Goal: Task Accomplishment & Management: Use online tool/utility

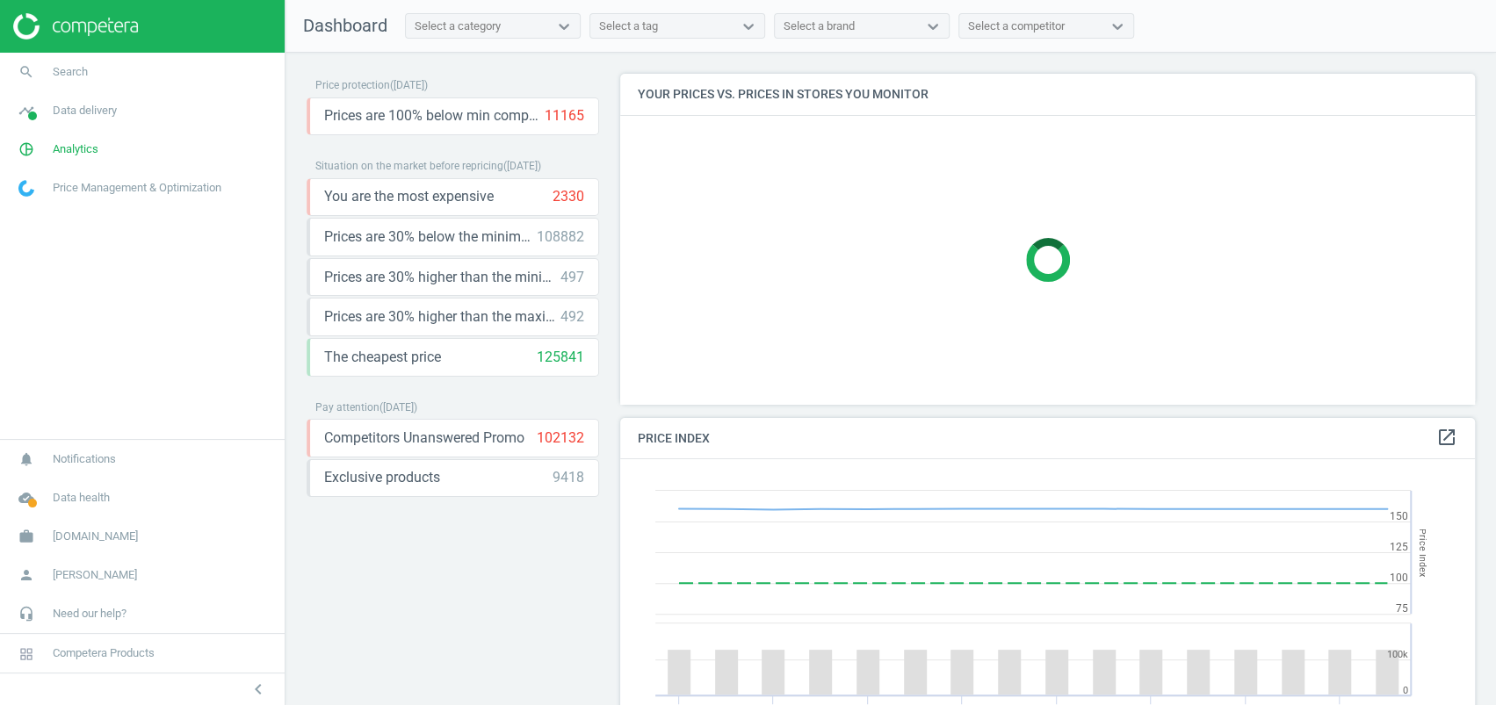
scroll to position [439, 872]
click at [85, 145] on span "Analytics" at bounding box center [76, 149] width 46 height 16
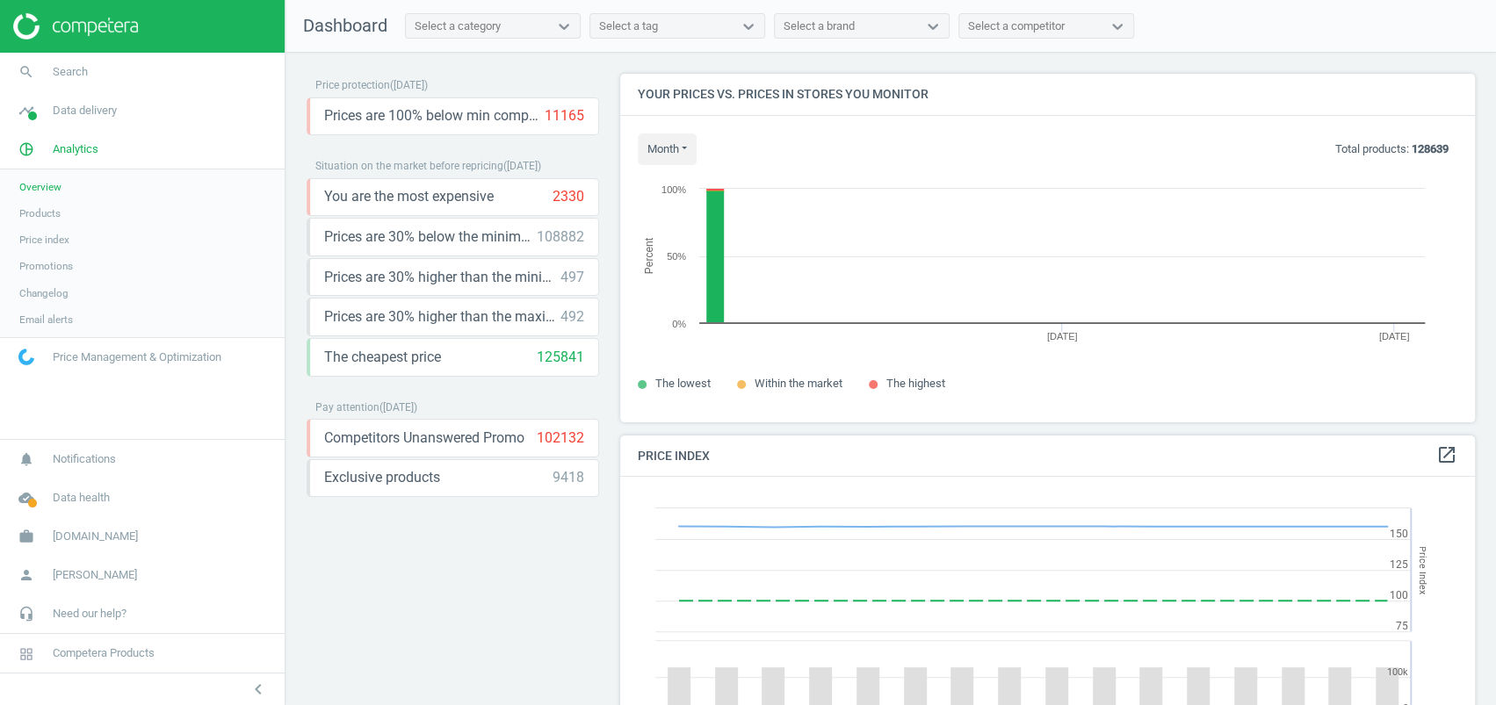
scroll to position [383, 872]
click at [47, 206] on span "Products" at bounding box center [39, 213] width 41 height 14
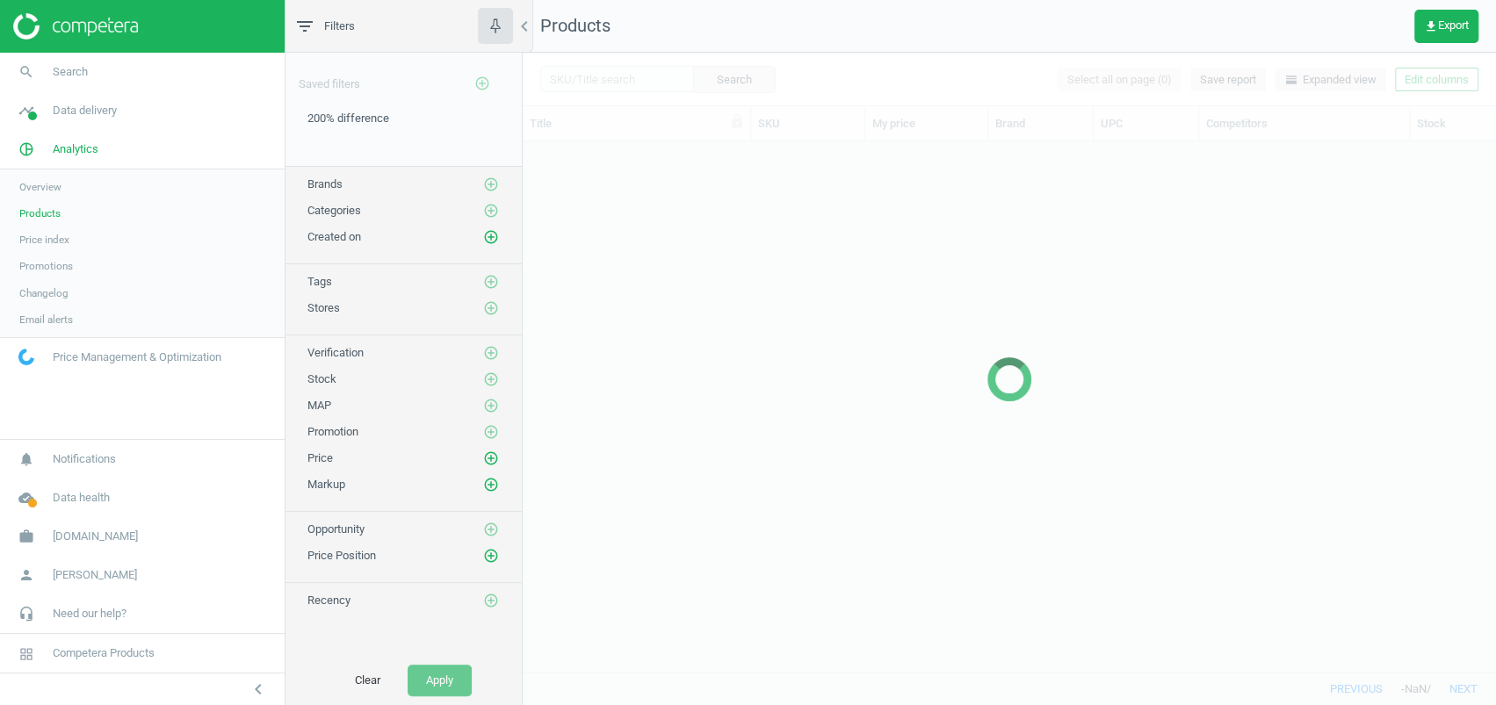
scroll to position [495, 955]
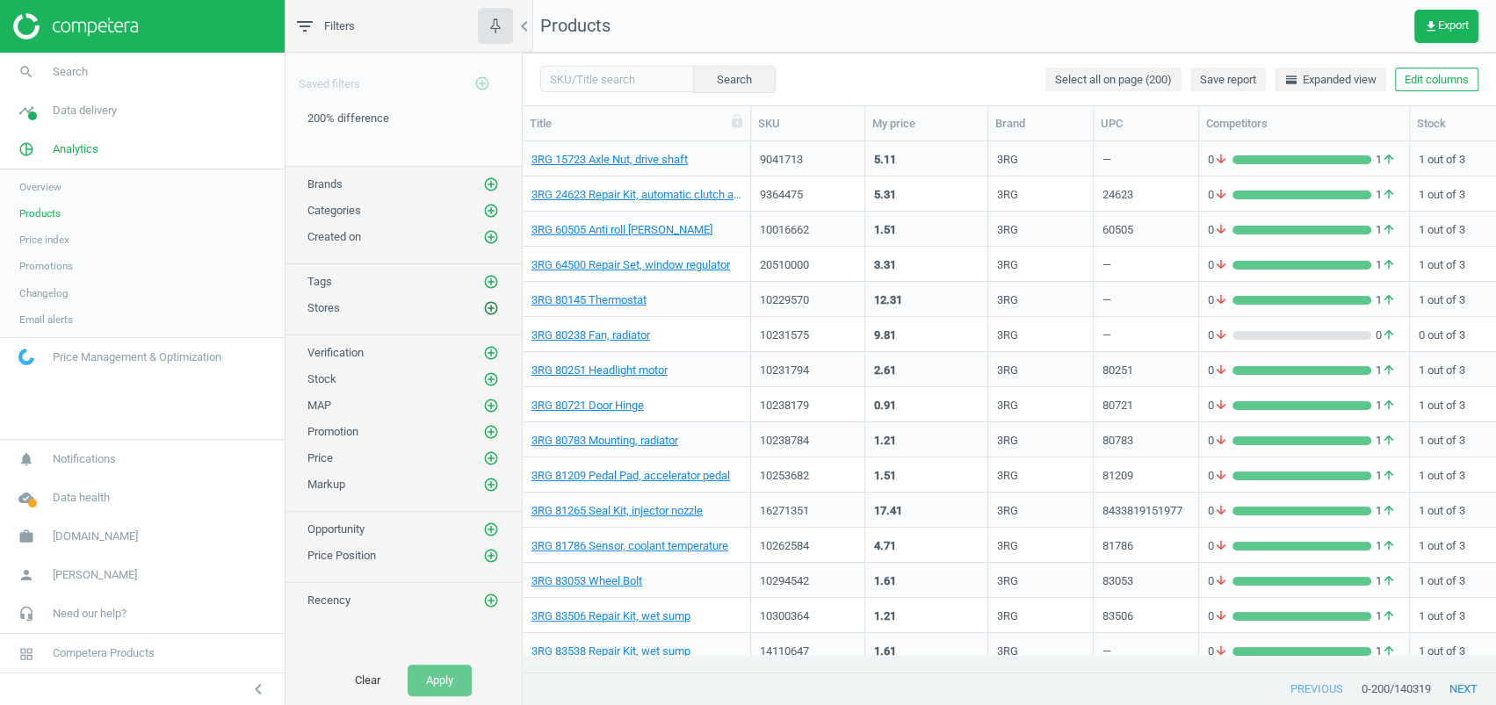
click at [489, 306] on icon "add_circle_outline" at bounding box center [491, 308] width 16 height 16
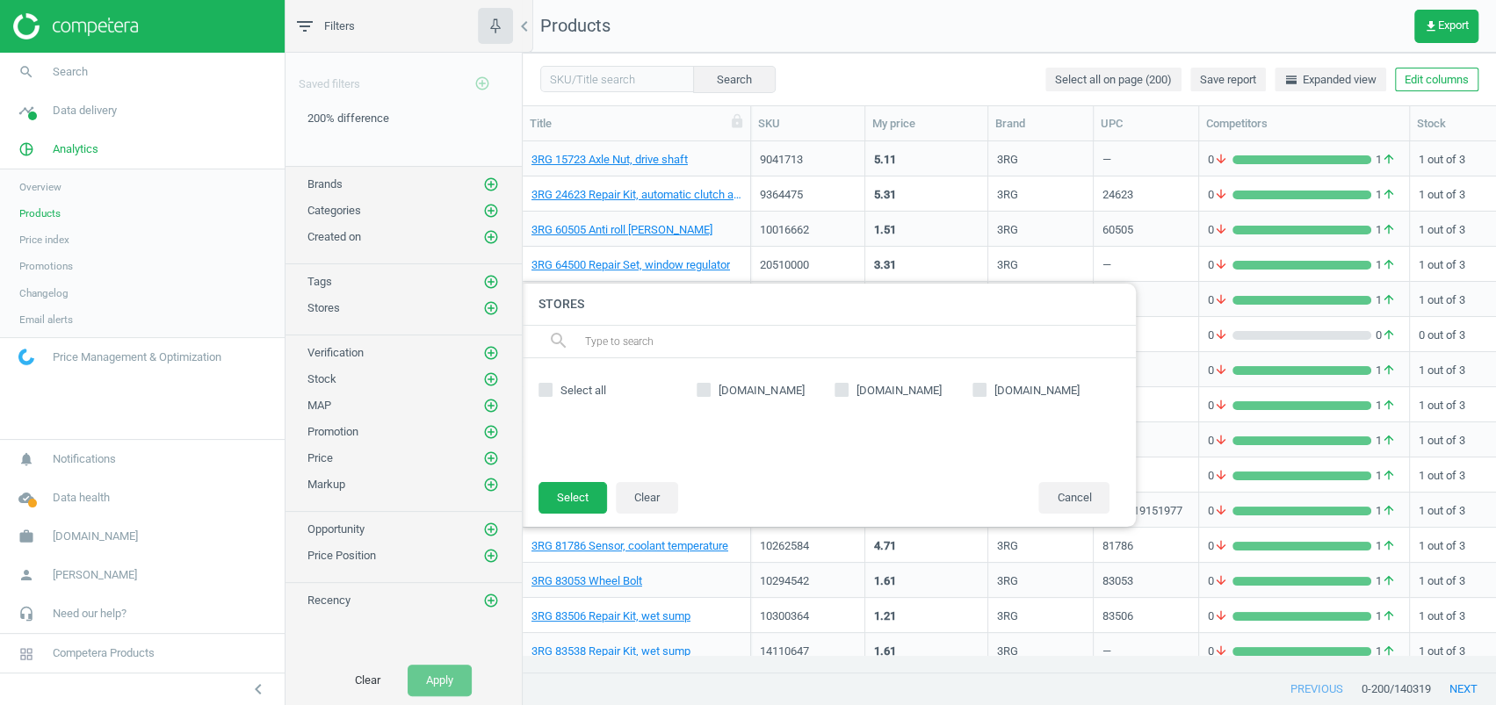
click at [893, 394] on span "[DOMAIN_NAME]" at bounding box center [899, 391] width 92 height 16
click at [847, 394] on input "[DOMAIN_NAME]" at bounding box center [840, 390] width 11 height 11
checkbox input "true"
click at [580, 498] on button "Select" at bounding box center [572, 498] width 68 height 32
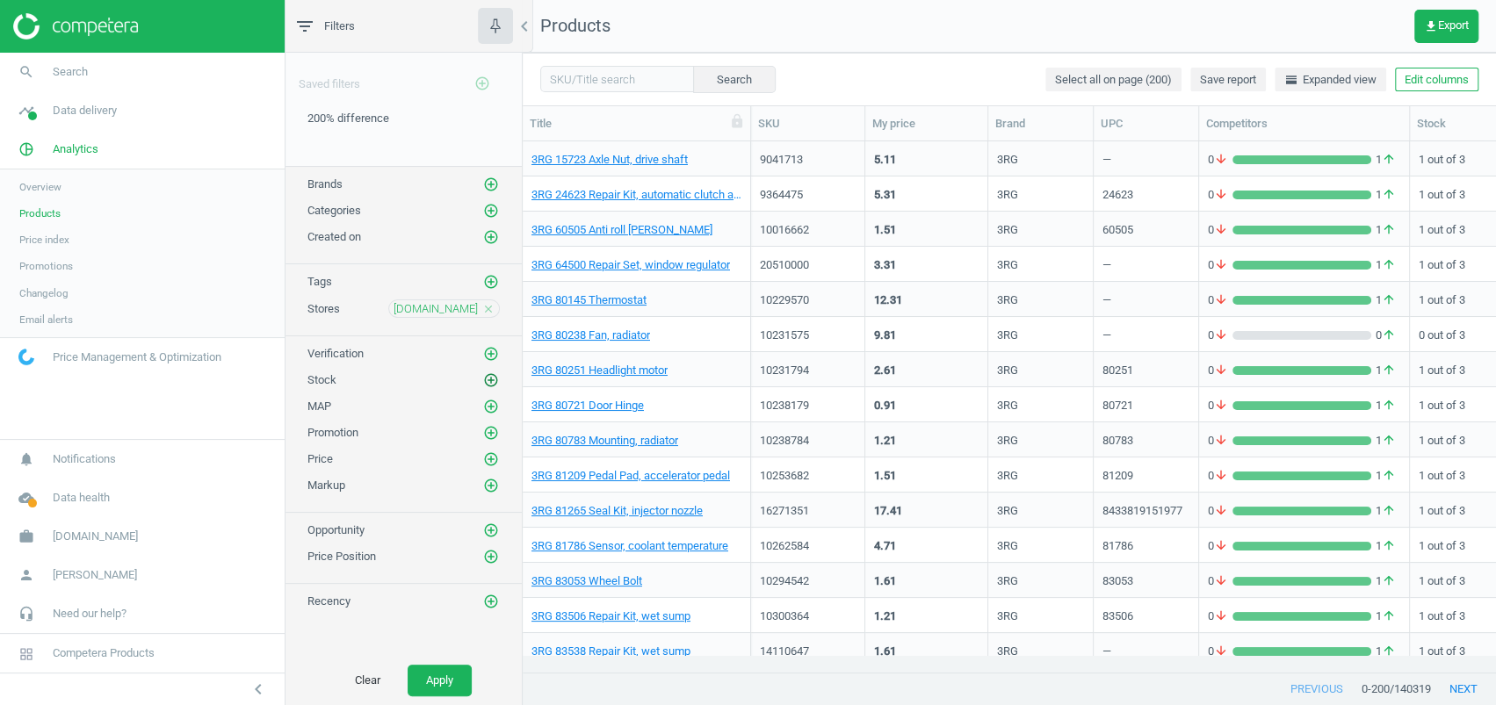
click at [497, 372] on icon "add_circle_outline" at bounding box center [491, 380] width 16 height 16
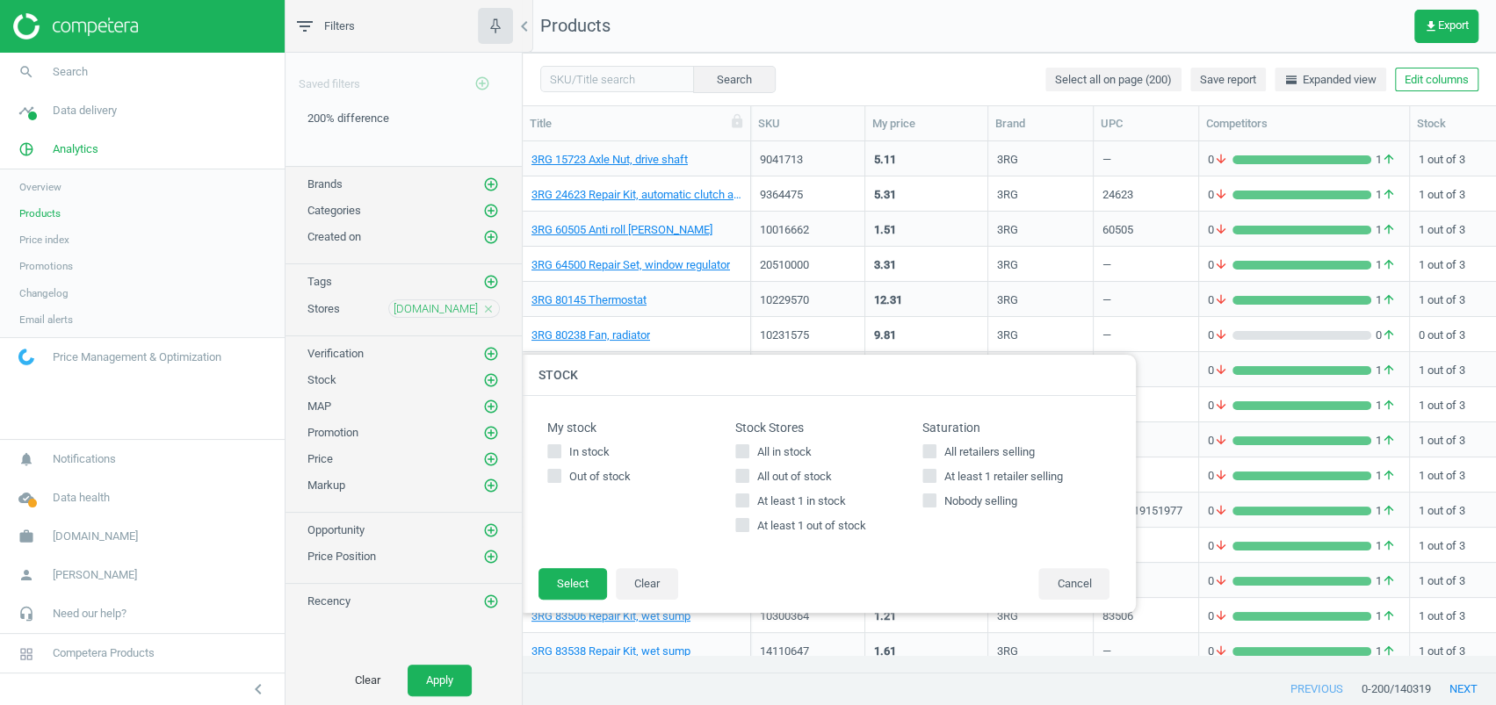
drag, startPoint x: 801, startPoint y: 504, endPoint x: 774, endPoint y: 515, distance: 29.5
click at [800, 505] on span "At least 1 in stock" at bounding box center [801, 502] width 96 height 16
click at [747, 505] on input "At least 1 in stock" at bounding box center [741, 500] width 11 height 11
checkbox input "true"
click at [548, 581] on button "Select" at bounding box center [572, 584] width 68 height 32
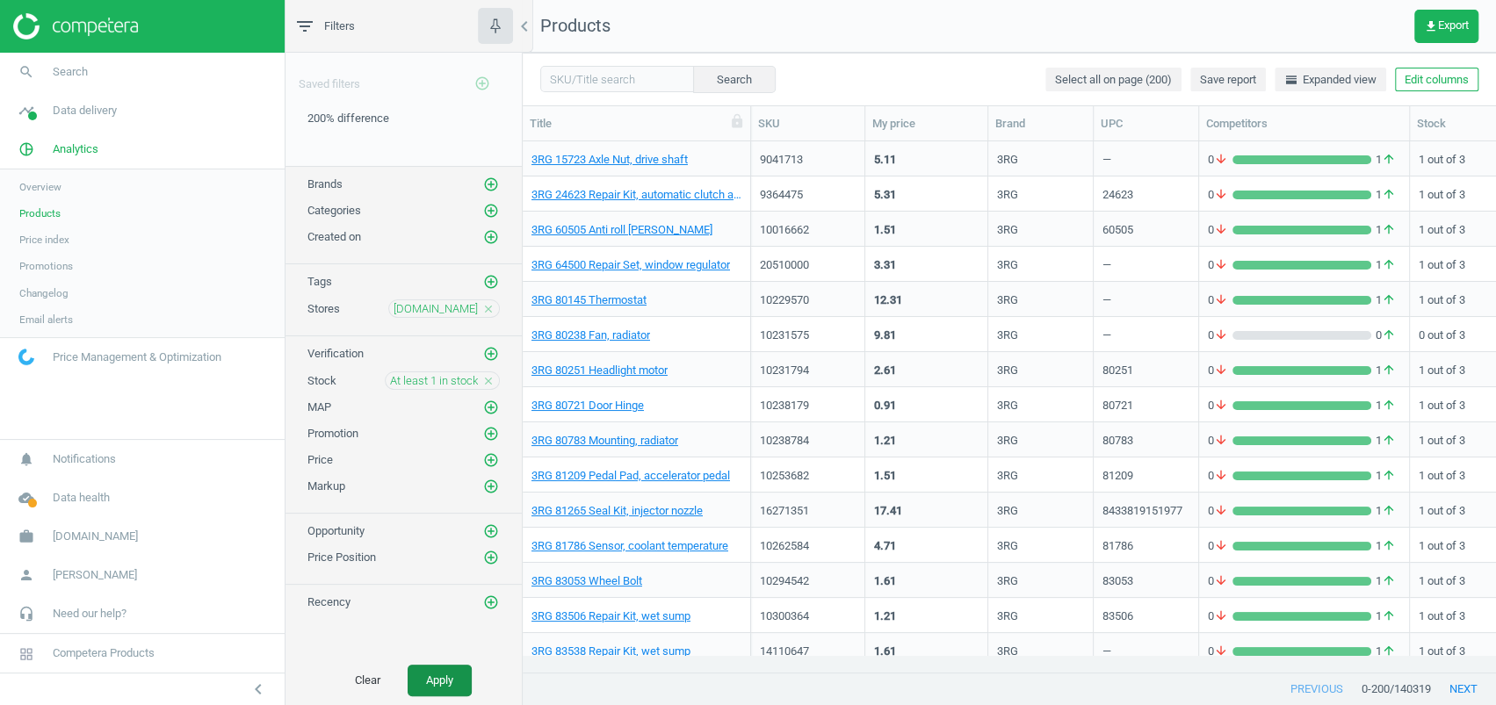
click at [426, 686] on button "Apply" at bounding box center [439, 681] width 64 height 32
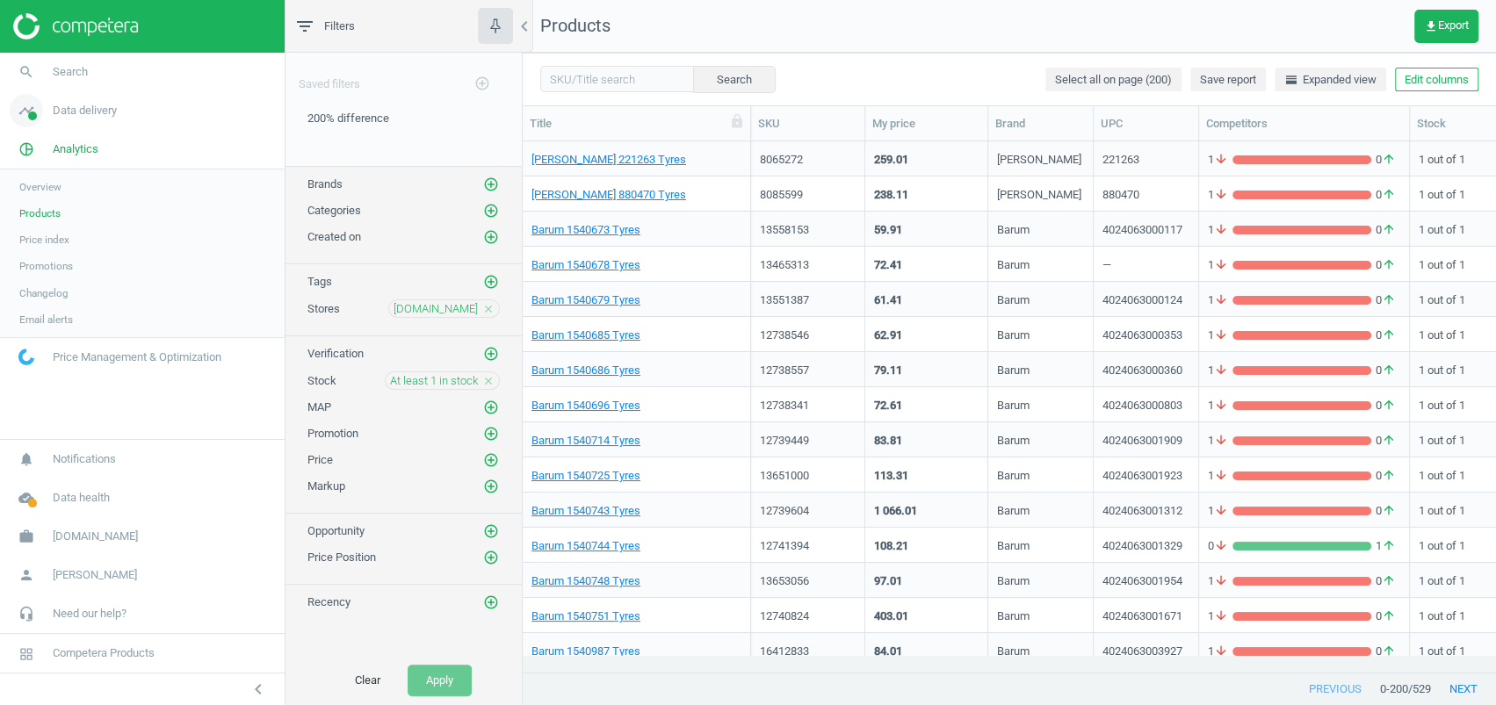
click at [96, 123] on link "timeline Data delivery" at bounding box center [142, 110] width 285 height 39
click at [43, 188] on link "Matches" at bounding box center [142, 201] width 285 height 26
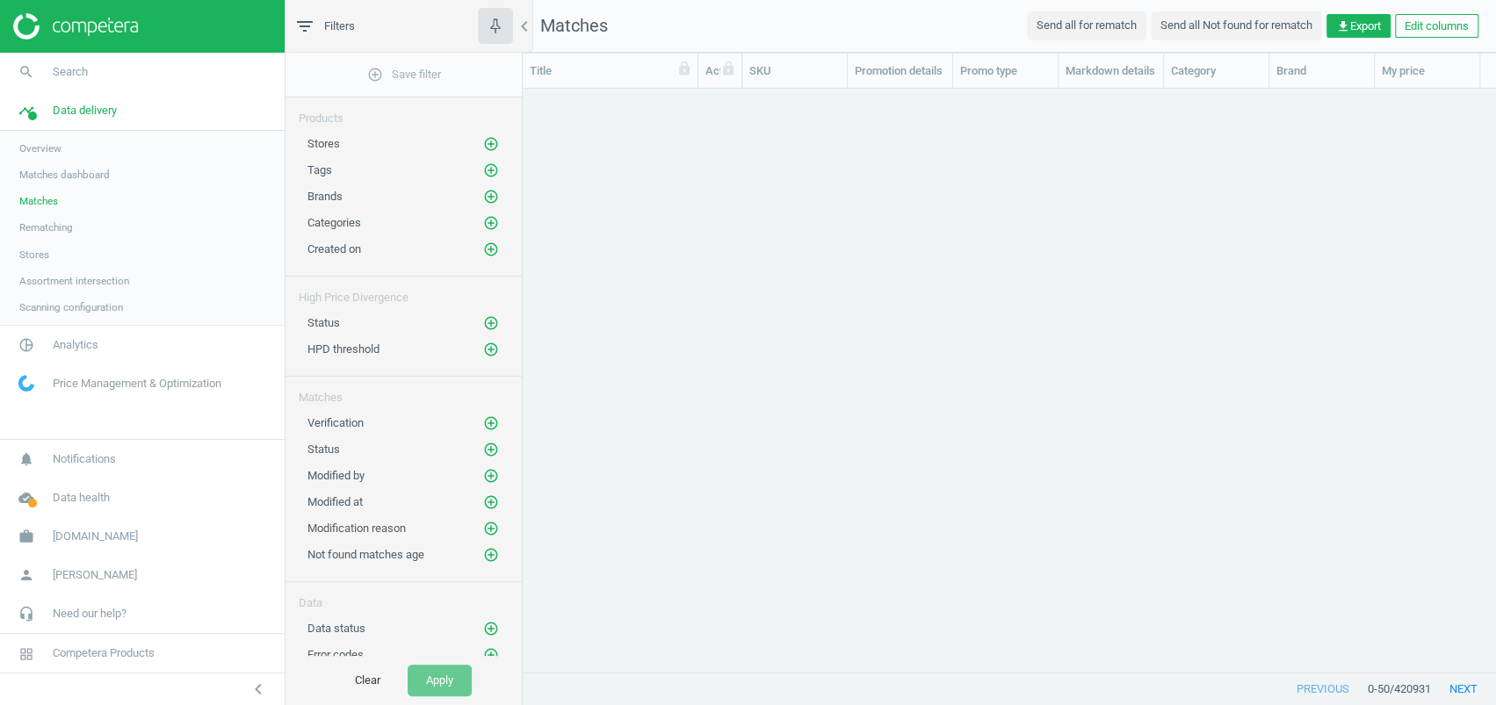
scroll to position [548, 955]
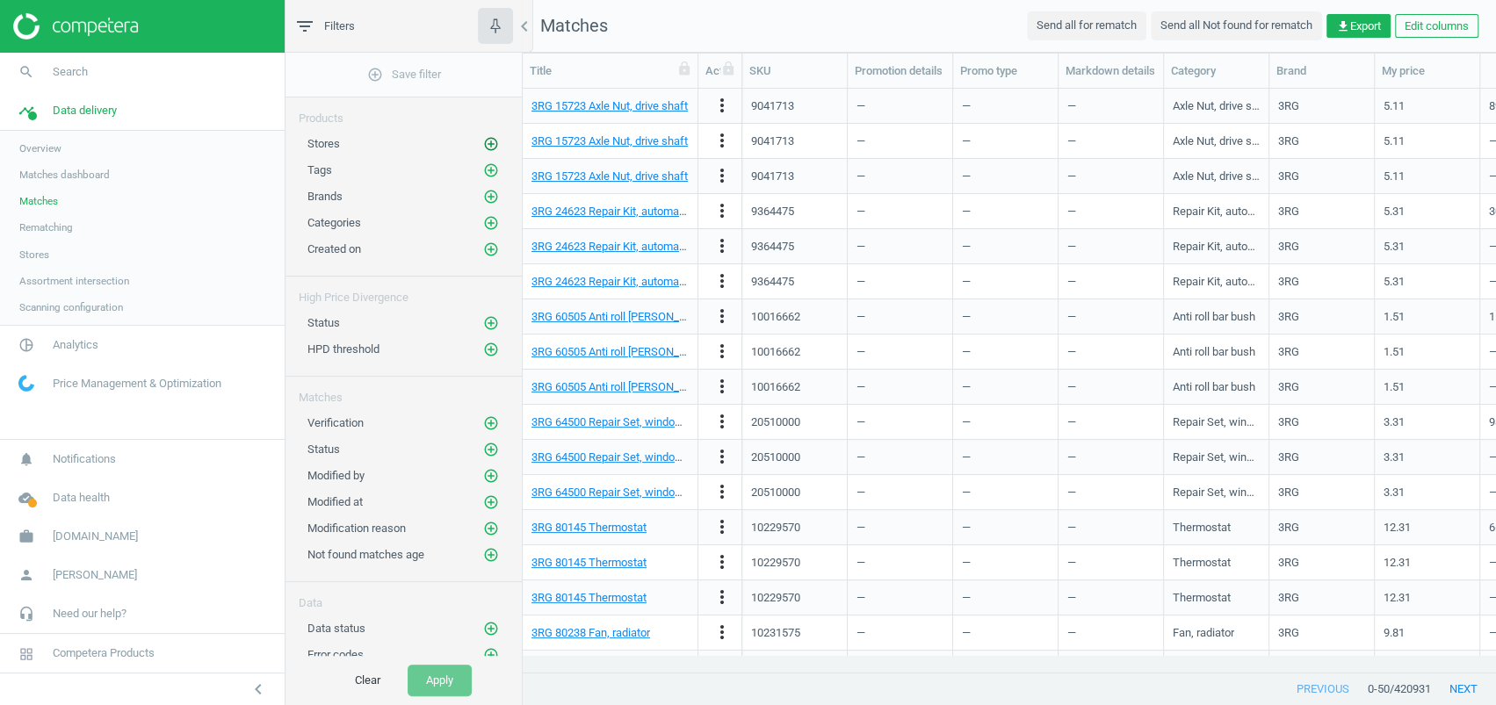
click at [487, 141] on icon "add_circle_outline" at bounding box center [491, 144] width 16 height 16
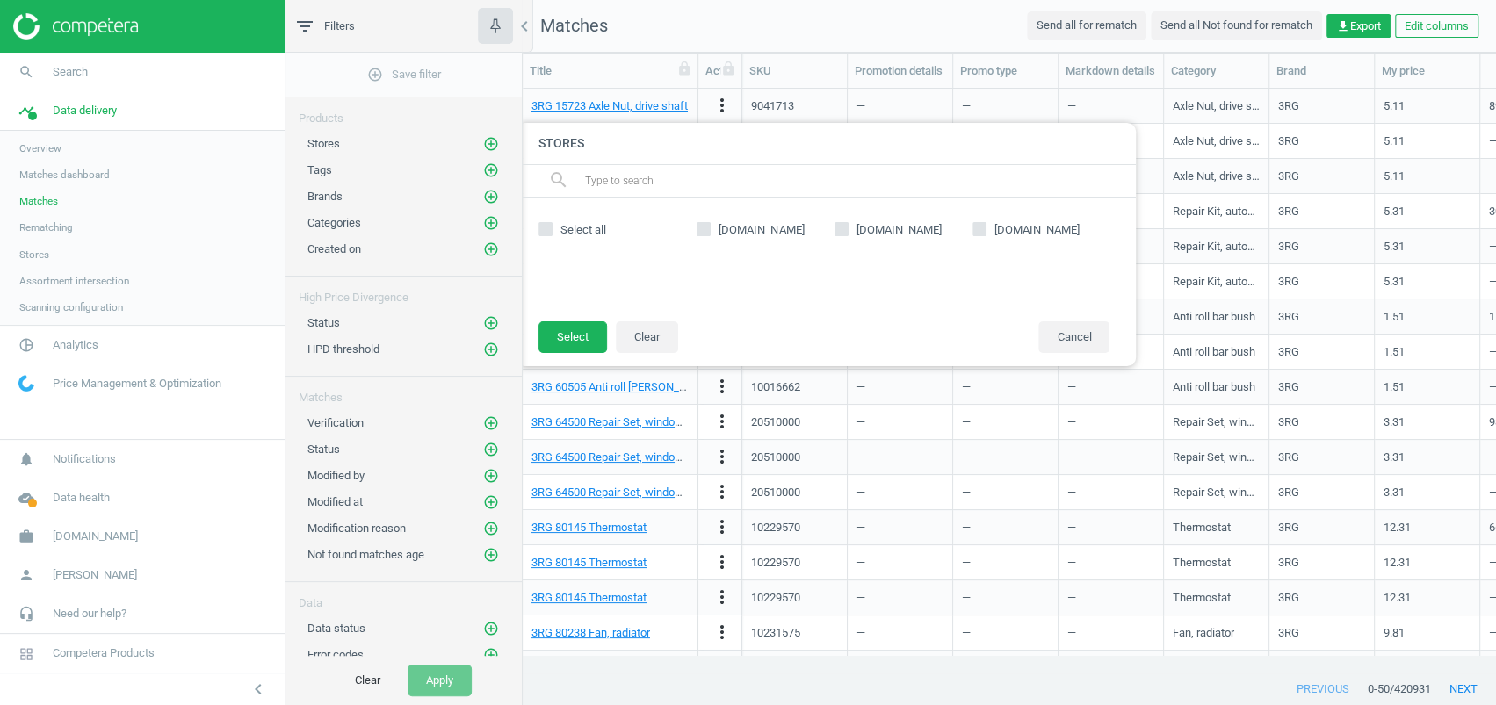
click at [724, 231] on span "[DOMAIN_NAME]" at bounding box center [761, 230] width 92 height 16
click at [710, 231] on input "[DOMAIN_NAME]" at bounding box center [703, 228] width 11 height 11
click at [725, 231] on span "[DOMAIN_NAME]" at bounding box center [761, 230] width 92 height 16
click at [710, 231] on input "[DOMAIN_NAME]" at bounding box center [703, 228] width 11 height 11
checkbox input "false"
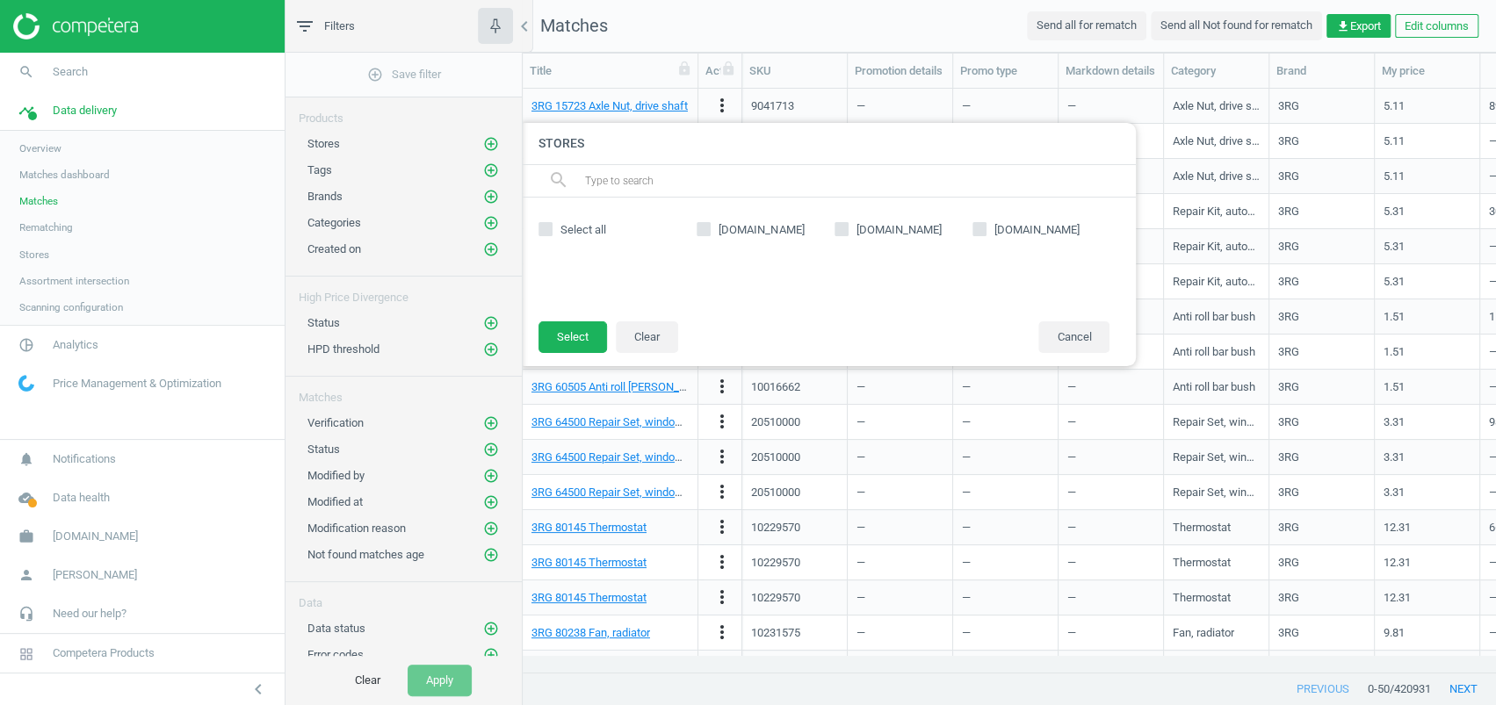
click at [891, 227] on span "[DOMAIN_NAME]" at bounding box center [899, 230] width 92 height 16
click at [847, 227] on input "[DOMAIN_NAME]" at bounding box center [840, 228] width 11 height 11
checkbox input "true"
click at [580, 328] on button "Select" at bounding box center [572, 337] width 68 height 32
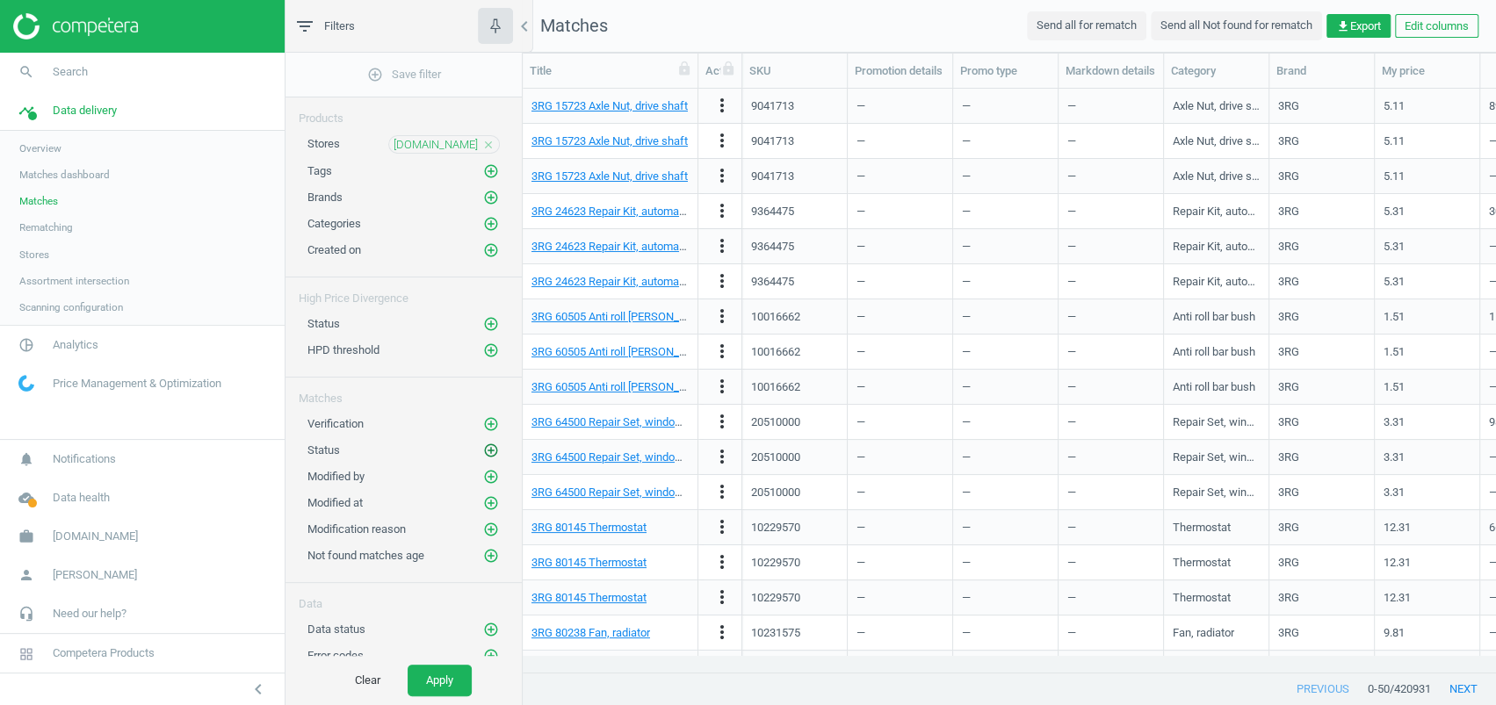
click at [492, 443] on icon "add_circle_outline" at bounding box center [491, 451] width 16 height 16
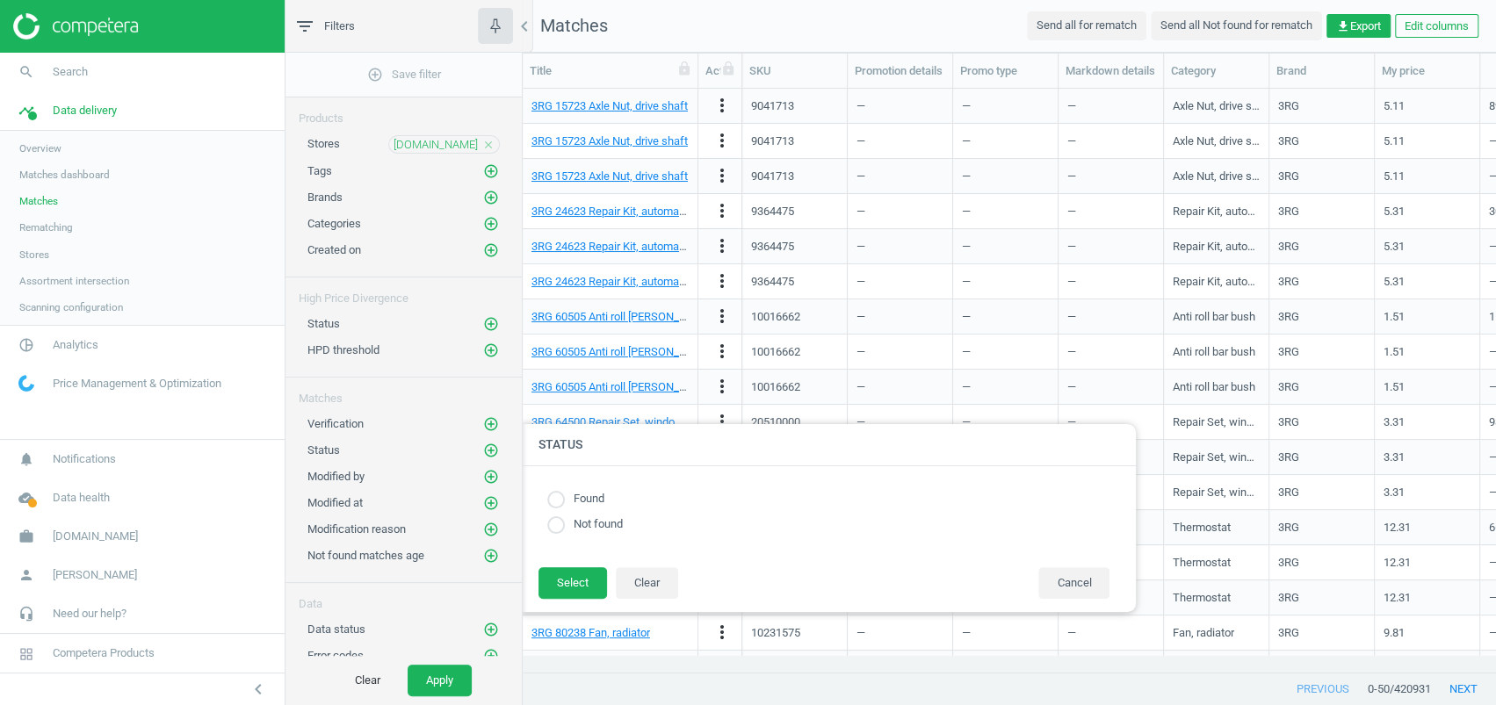
click at [599, 500] on label "Found" at bounding box center [585, 499] width 40 height 17
click at [578, 497] on label "Found" at bounding box center [585, 499] width 40 height 17
click at [555, 494] on input "radio" at bounding box center [556, 500] width 18 height 18
radio input "true"
click at [565, 583] on button "Select" at bounding box center [572, 583] width 68 height 32
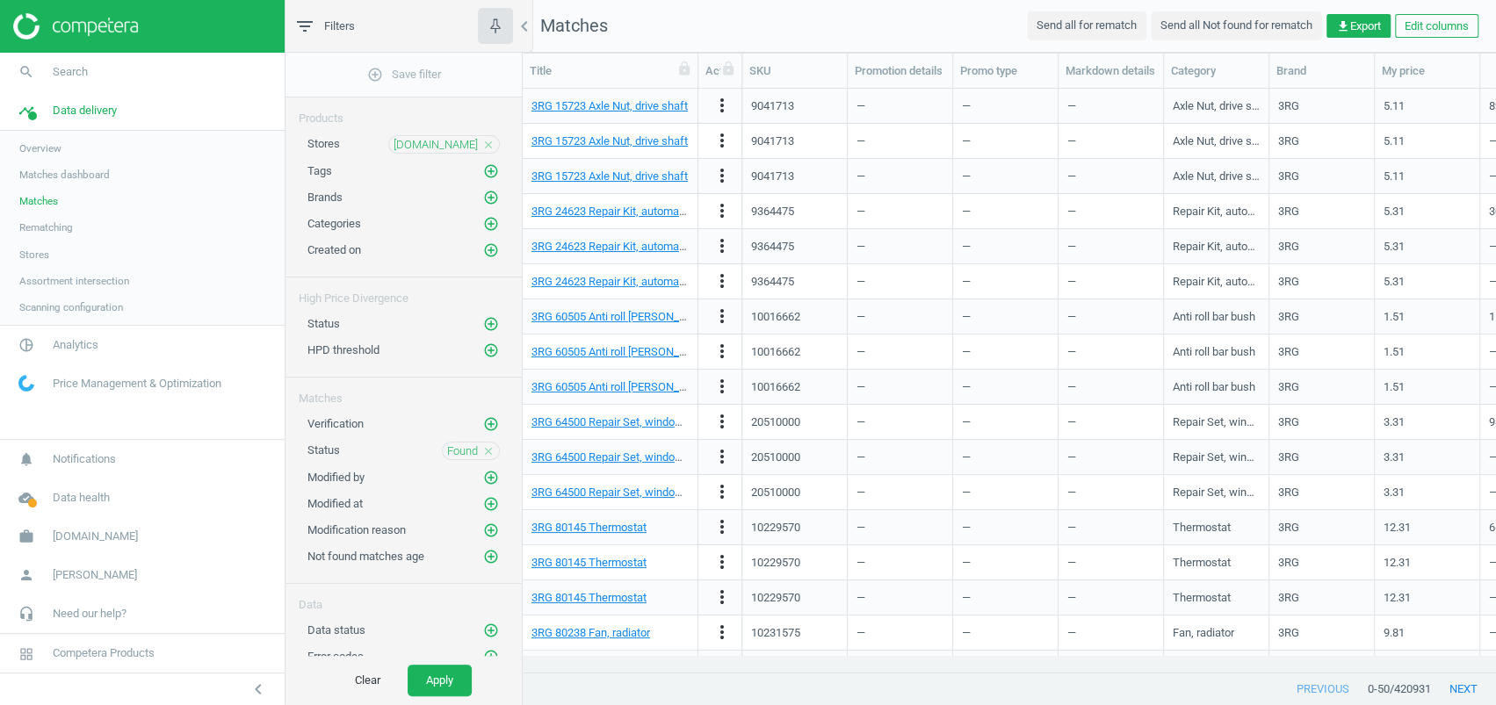
click at [453, 687] on button "Apply" at bounding box center [439, 681] width 64 height 32
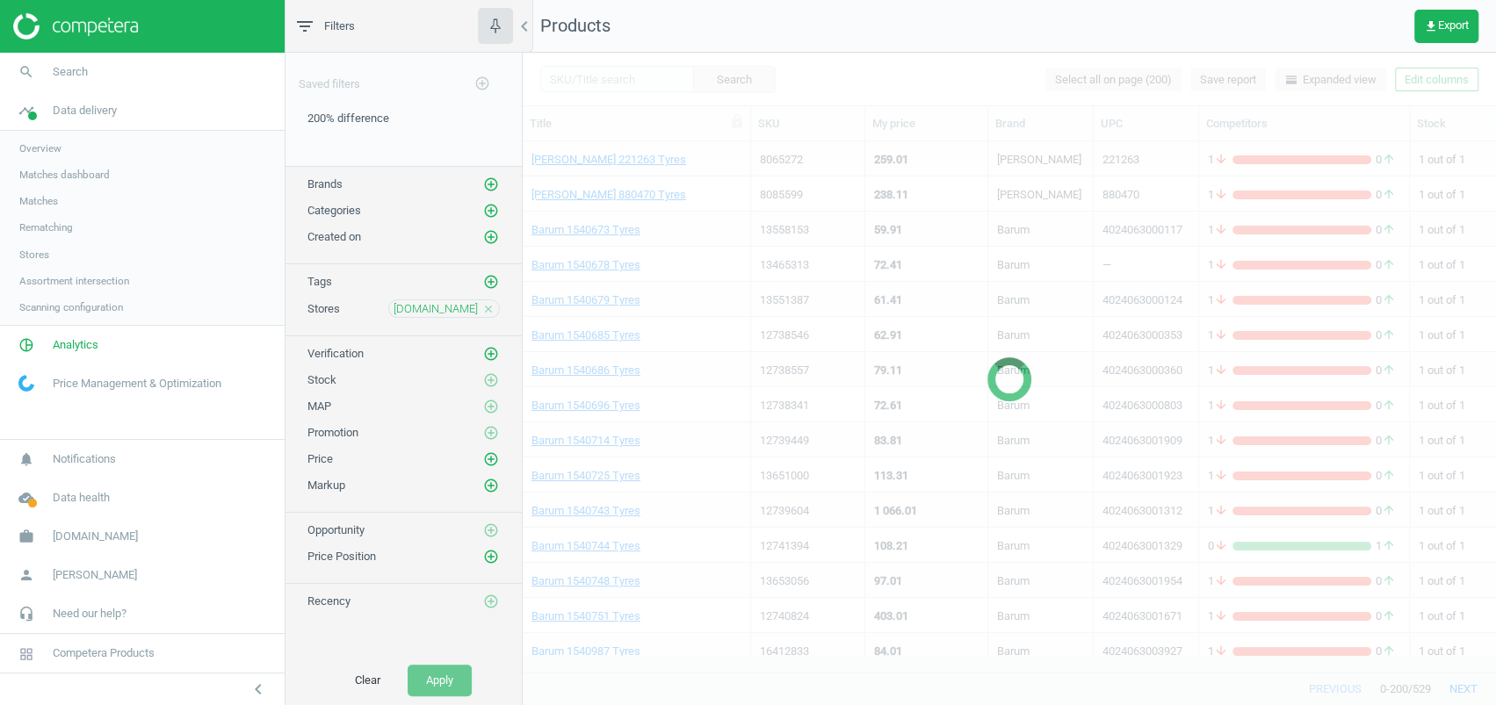
scroll to position [495, 955]
